Goal: Navigation & Orientation: Find specific page/section

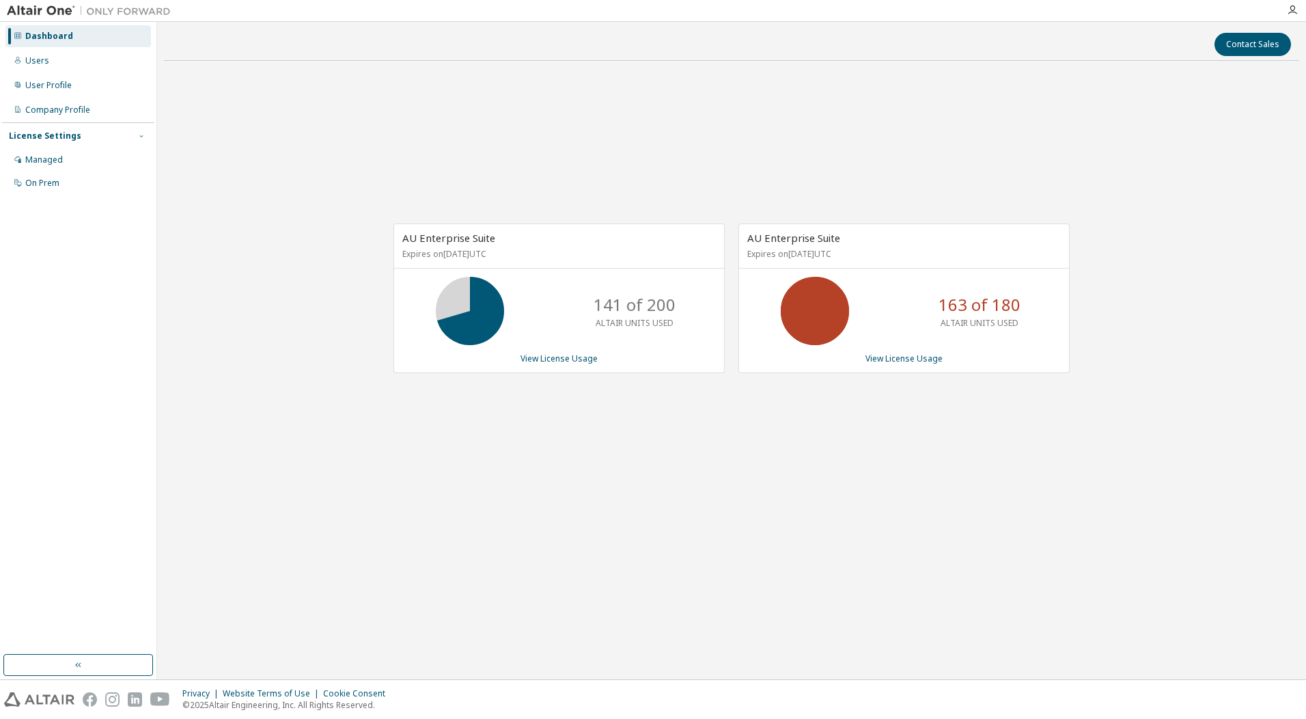
click at [140, 135] on icon "button" at bounding box center [141, 136] width 8 height 8
